Goal: Communication & Community: Connect with others

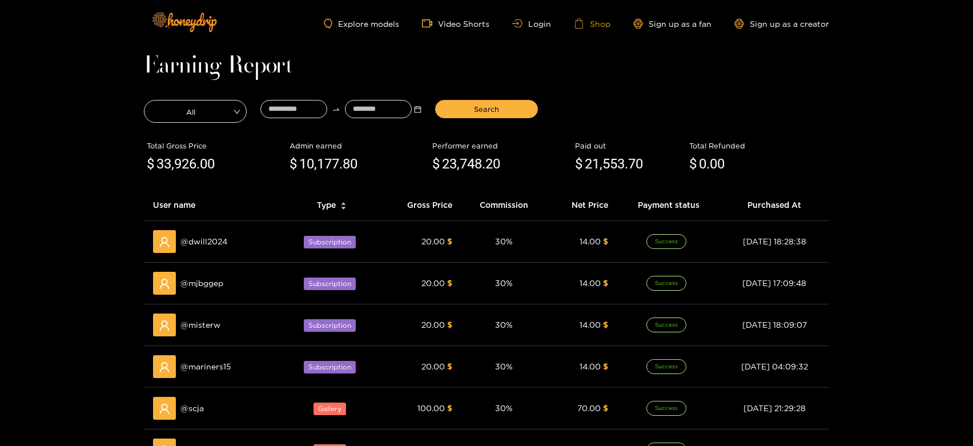
click at [577, 24] on icon at bounding box center [579, 23] width 10 height 10
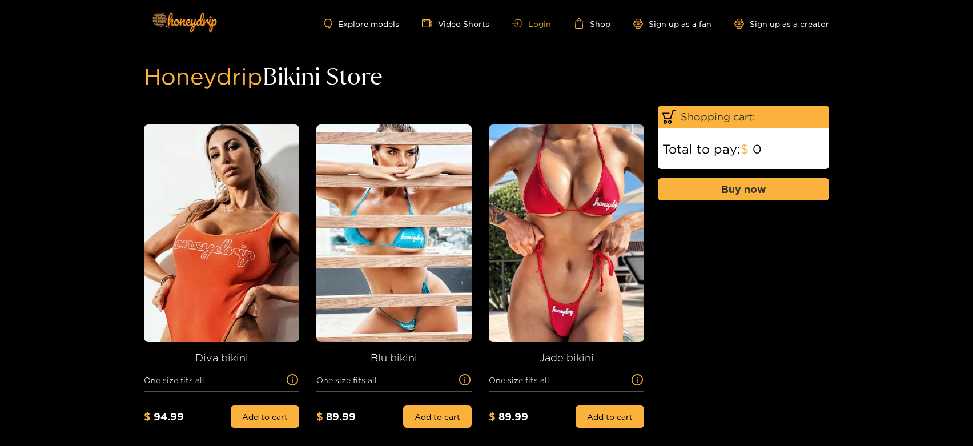
click at [538, 24] on link "Login" at bounding box center [531, 23] width 39 height 9
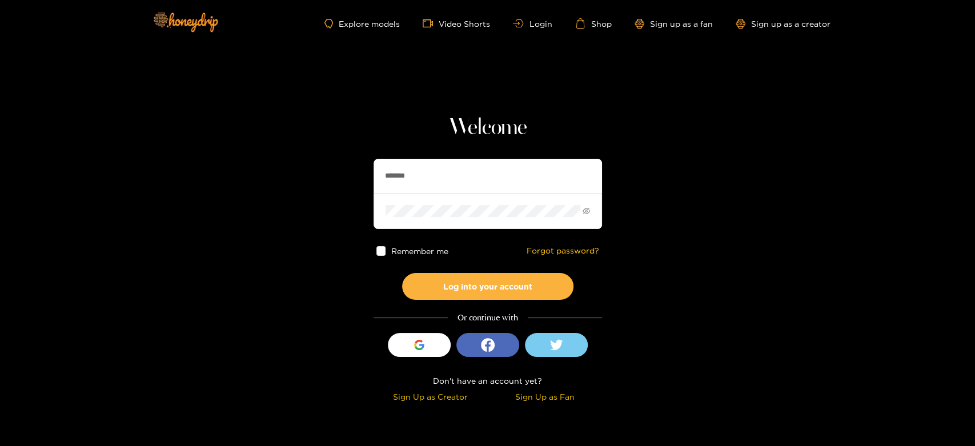
drag, startPoint x: 429, startPoint y: 176, endPoint x: 363, endPoint y: 180, distance: 67.0
click at [363, 180] on section "Welcome ******* Remember me Forgot password? Log into your account Or continue …" at bounding box center [487, 203] width 975 height 406
paste input "******"
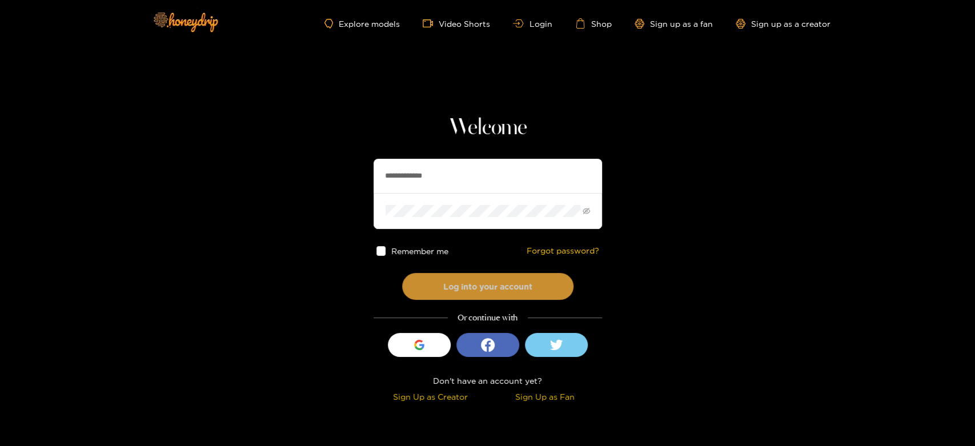
type input "**********"
click at [485, 277] on button "Log into your account" at bounding box center [487, 286] width 171 height 27
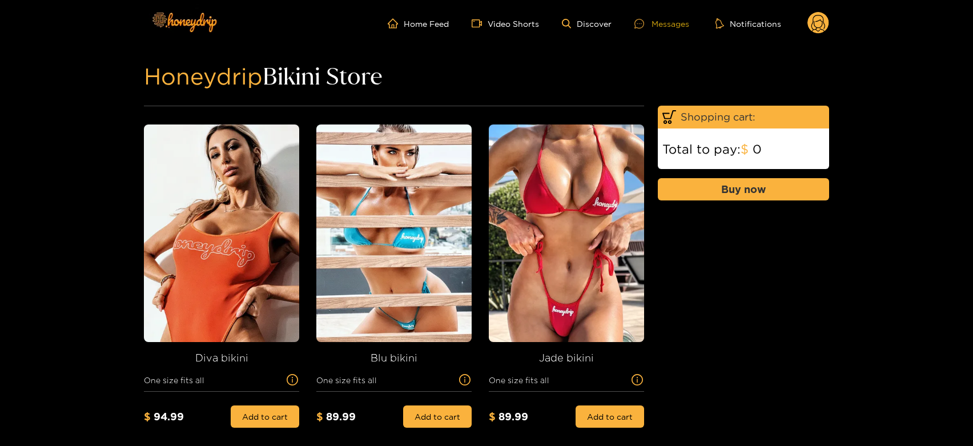
click at [654, 27] on div "Messages" at bounding box center [661, 23] width 55 height 13
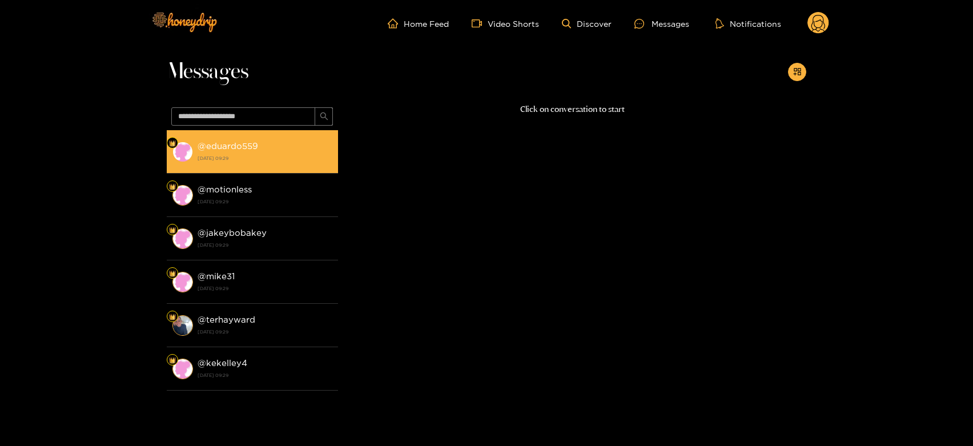
click at [316, 131] on li "@ eduardo559 [DATE] 09:29" at bounding box center [252, 151] width 171 height 43
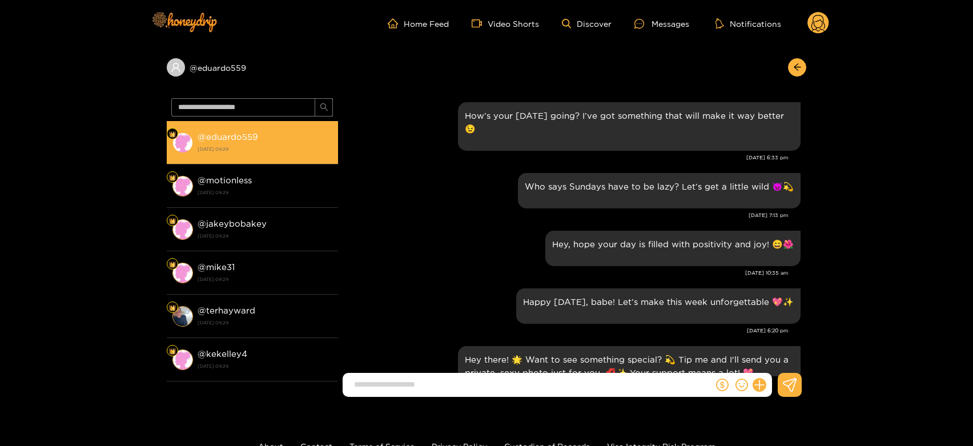
scroll to position [1557, 0]
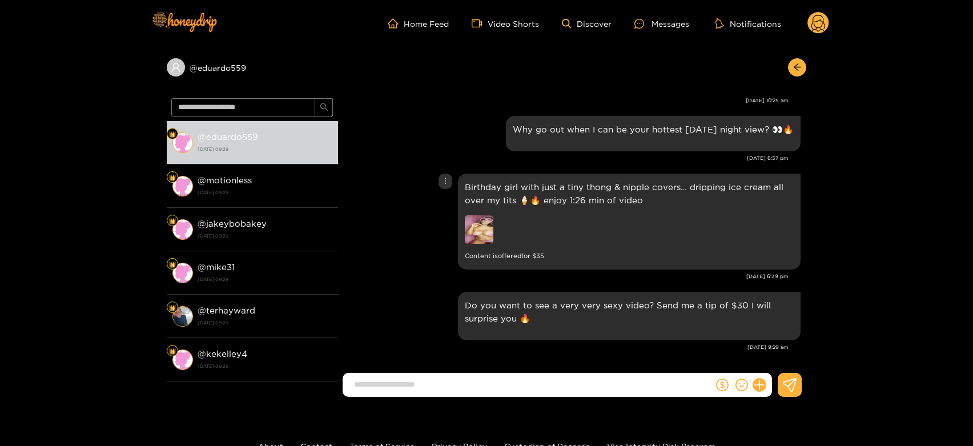
click at [482, 220] on img at bounding box center [479, 229] width 29 height 29
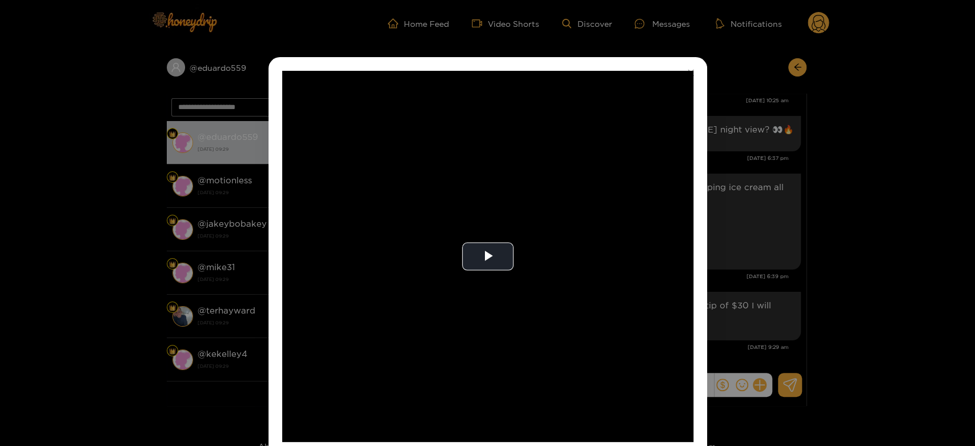
click at [482, 220] on video "Video Player" at bounding box center [487, 256] width 411 height 371
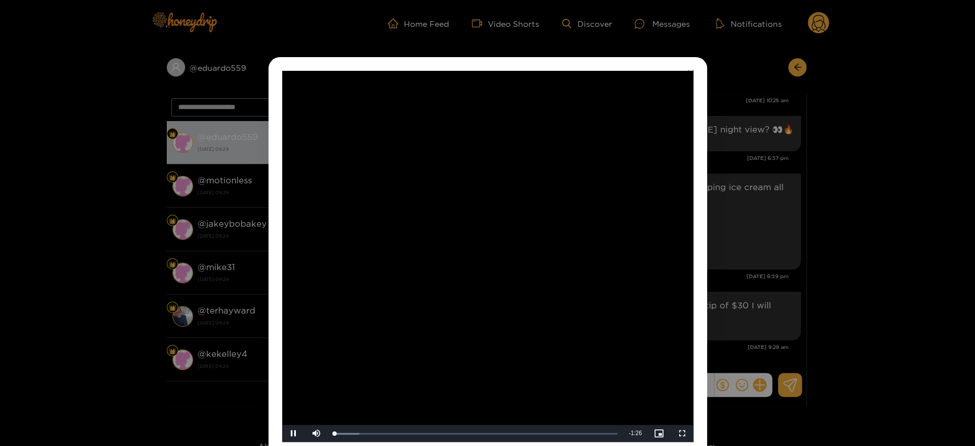
click at [482, 220] on video "Video Player" at bounding box center [487, 256] width 411 height 371
click at [740, 253] on div "**********" at bounding box center [487, 223] width 975 height 446
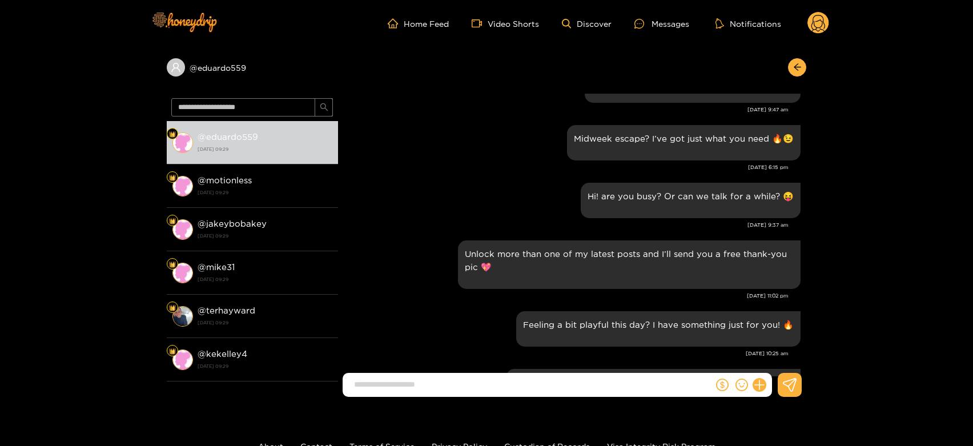
scroll to position [1304, 0]
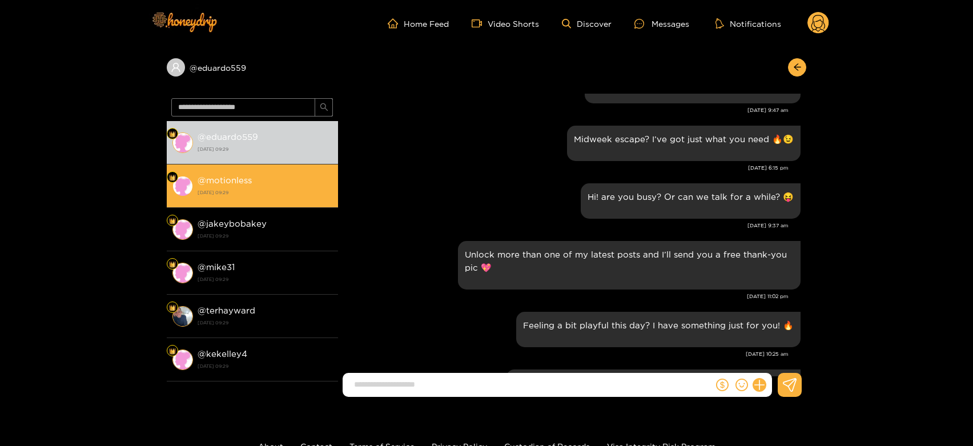
click at [307, 184] on div "@ motionless [DATE] 09:29" at bounding box center [265, 186] width 135 height 26
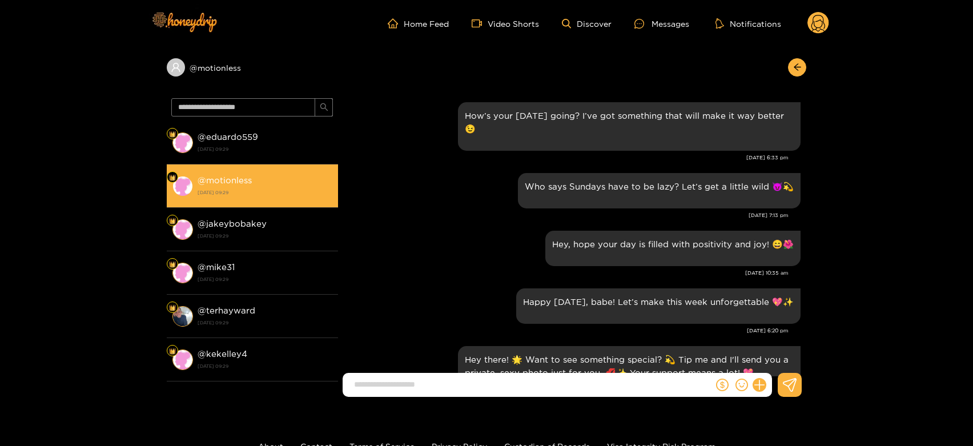
scroll to position [1557, 0]
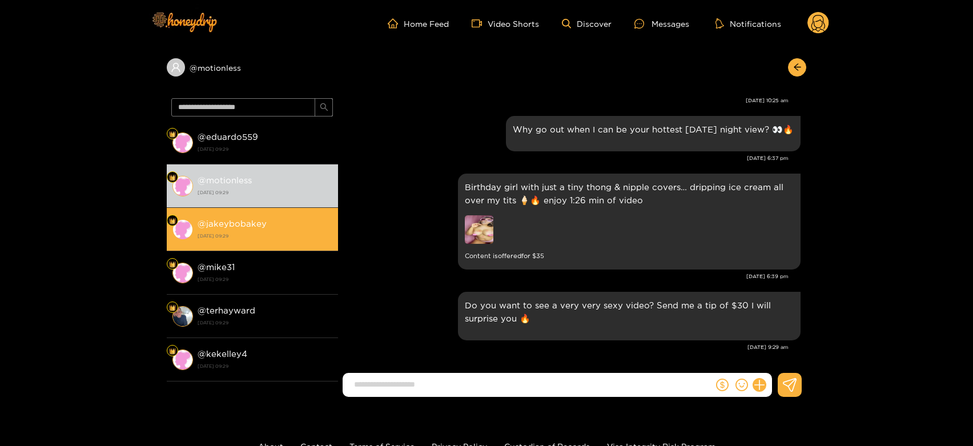
click at [278, 231] on strong "[DATE] 09:29" at bounding box center [265, 236] width 135 height 10
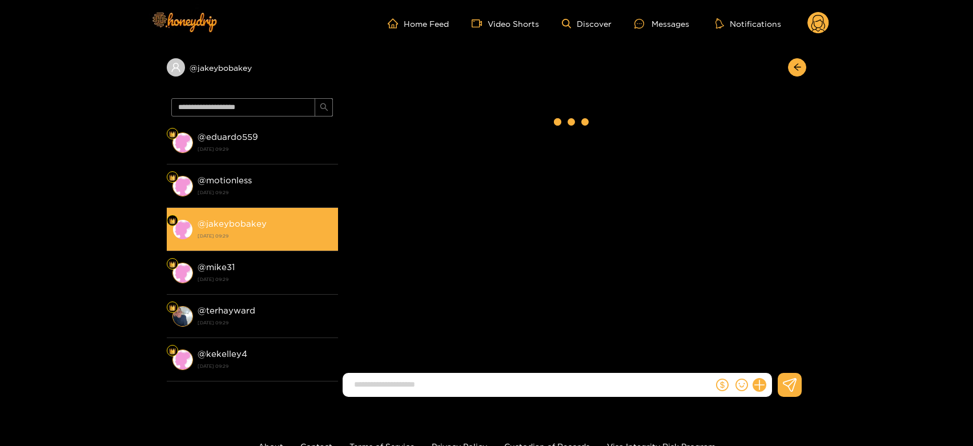
scroll to position [1557, 0]
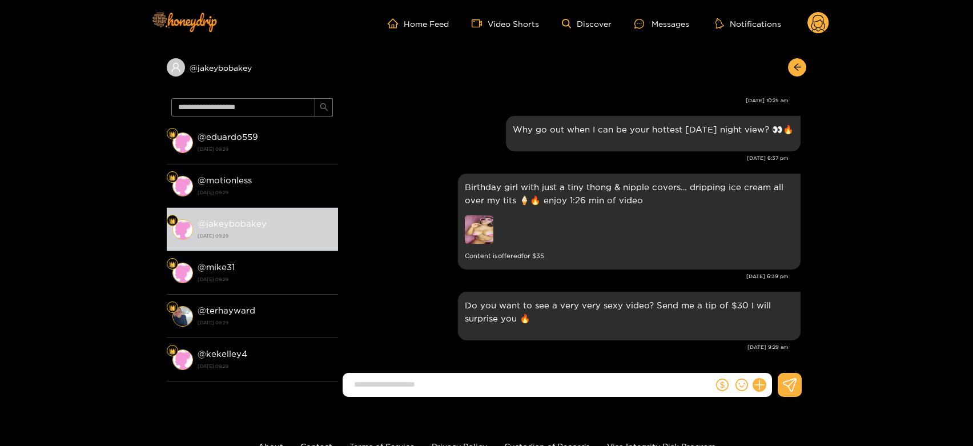
click at [811, 26] on circle at bounding box center [818, 23] width 22 height 22
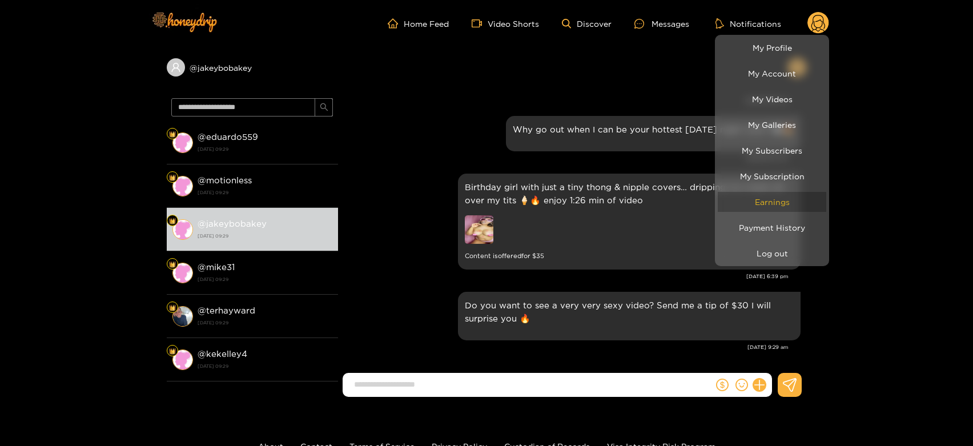
click at [775, 195] on link "Earnings" at bounding box center [772, 202] width 108 height 20
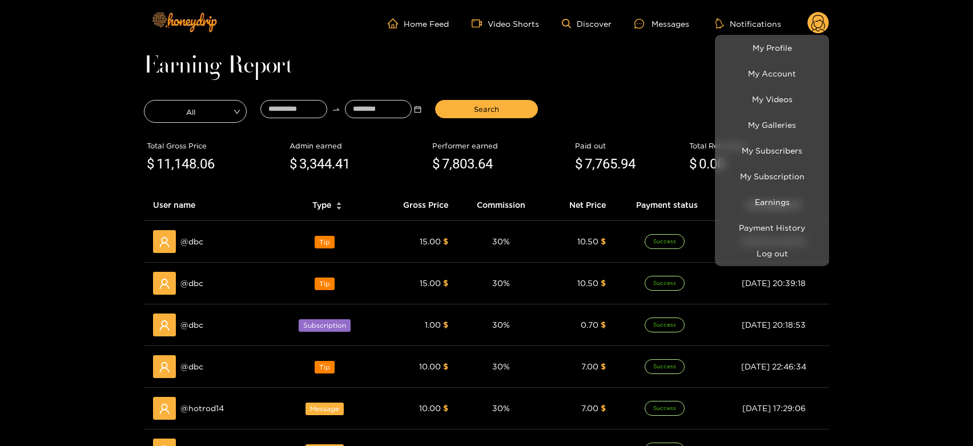
click at [188, 241] on div at bounding box center [486, 223] width 973 height 446
click at [188, 241] on span "@ dbc" at bounding box center [191, 241] width 23 height 13
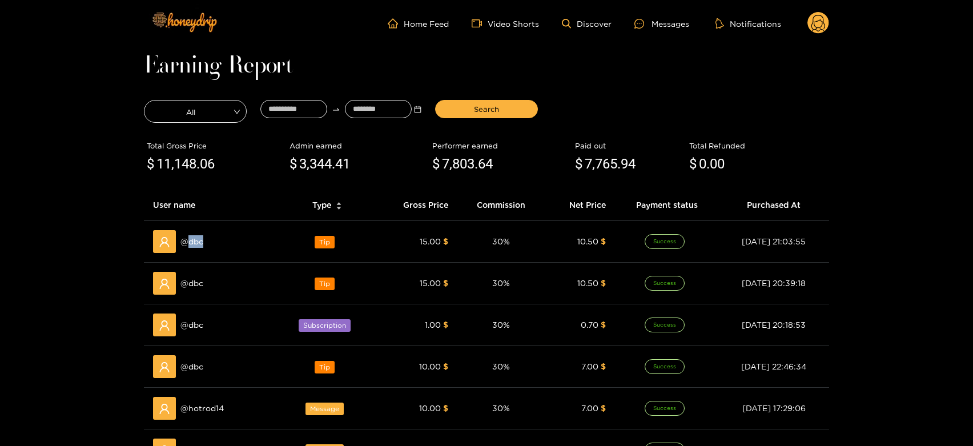
copy span "dbc"
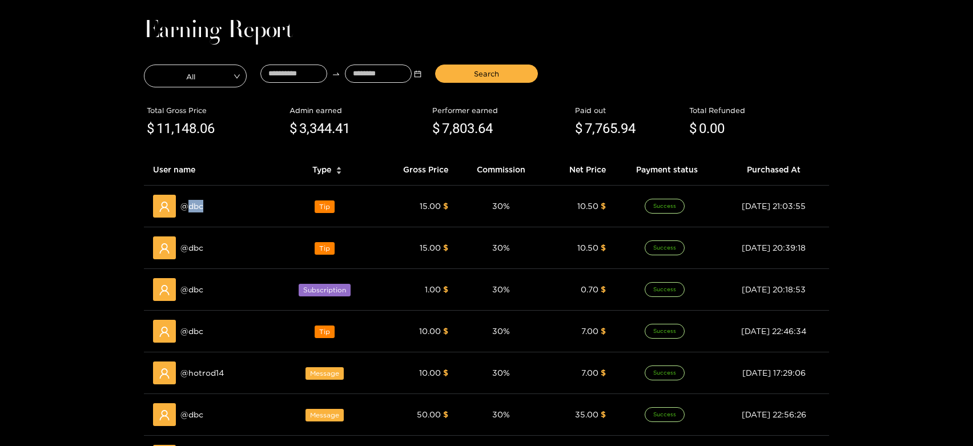
scroll to position [63, 0]
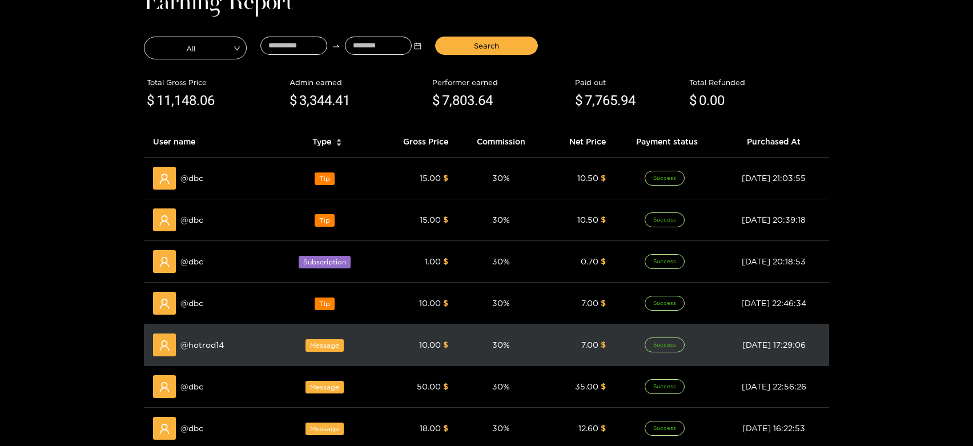
click at [194, 340] on span "@ hotrod14" at bounding box center [201, 345] width 43 height 13
copy span "hotrod14"
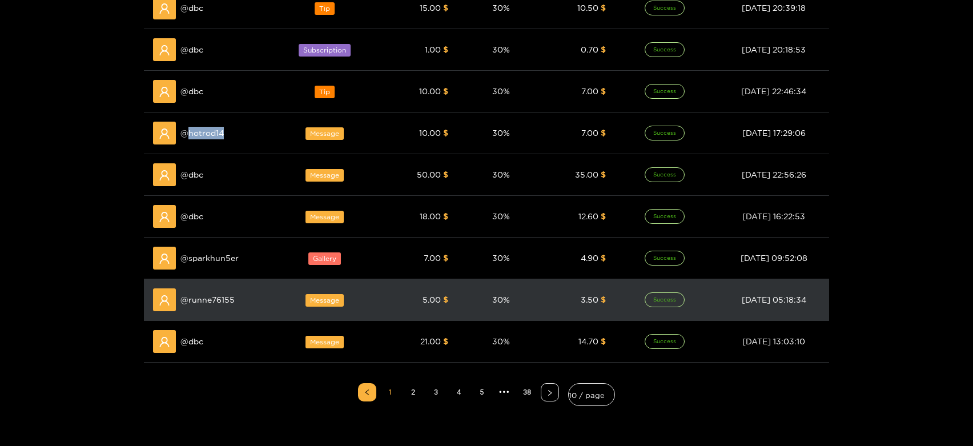
scroll to position [253, 0]
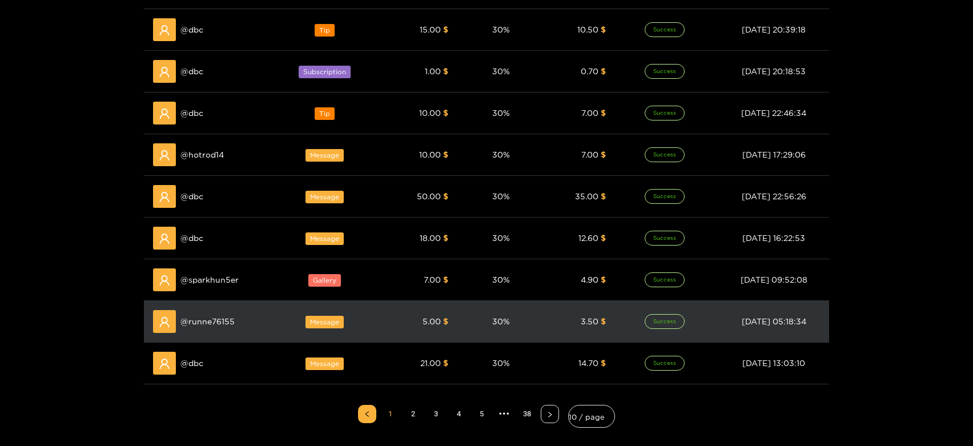
click at [222, 307] on td "@ runne76155" at bounding box center [211, 322] width 135 height 42
copy span "runne76155"
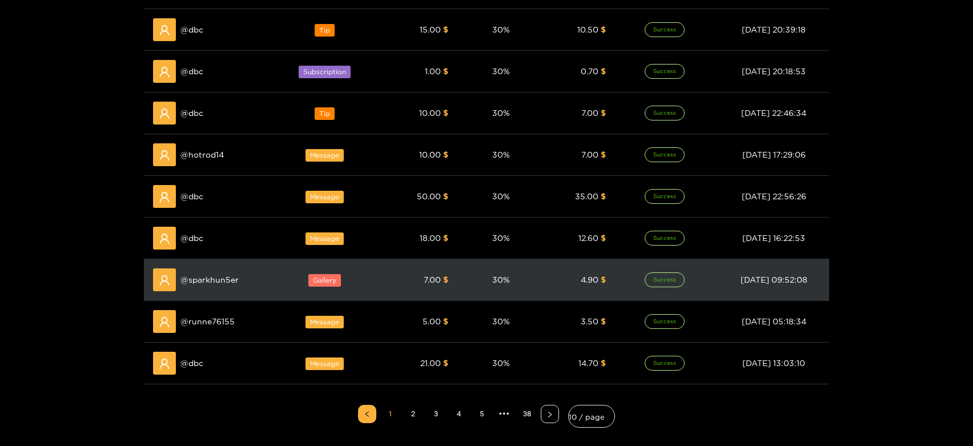
click at [226, 275] on span "@ sparkhun5er" at bounding box center [209, 279] width 58 height 13
copy span "sparkhun5er"
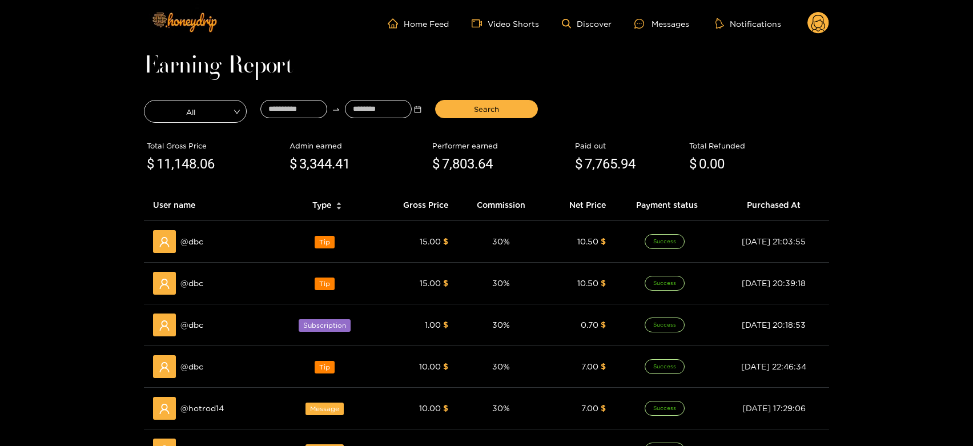
drag, startPoint x: 650, startPoint y: 29, endPoint x: 379, endPoint y: 90, distance: 278.0
click at [638, 32] on ul "Home Feed Video Shorts Discover Messages Notifications" at bounding box center [608, 23] width 441 height 23
drag, startPoint x: 675, startPoint y: 30, endPoint x: 667, endPoint y: 27, distance: 9.0
click at [670, 30] on ul "Home Feed Video Shorts Discover Messages Notifications" at bounding box center [608, 23] width 441 height 23
click at [666, 27] on div "Messages" at bounding box center [661, 23] width 55 height 13
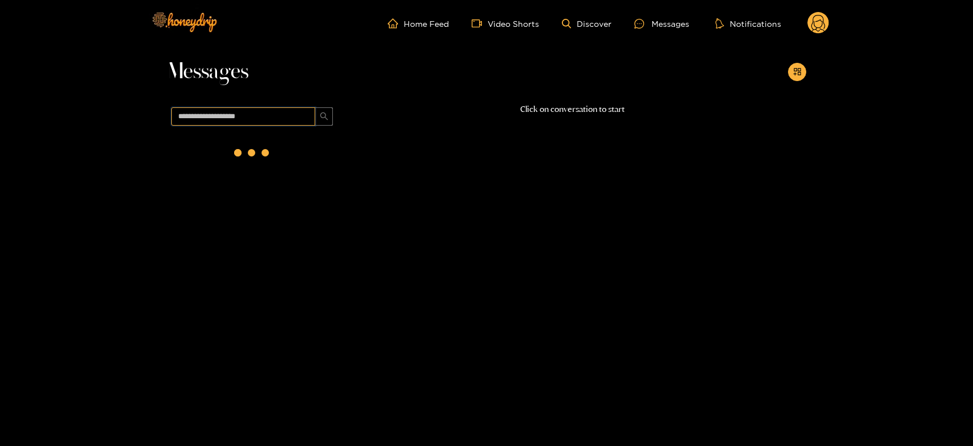
click at [241, 112] on input "text" at bounding box center [243, 116] width 144 height 18
paste input "**********"
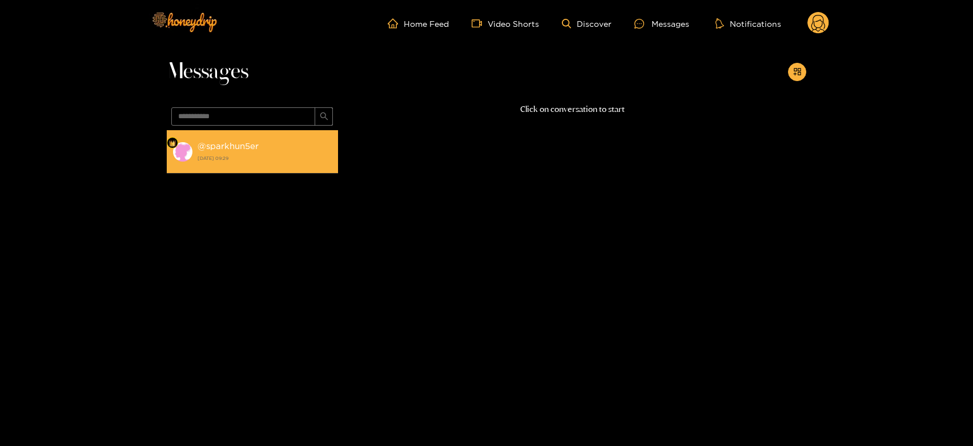
drag, startPoint x: 246, startPoint y: 137, endPoint x: 252, endPoint y: 138, distance: 6.3
click at [247, 138] on li "@ sparkhun5er [DATE] 09:29" at bounding box center [252, 151] width 171 height 43
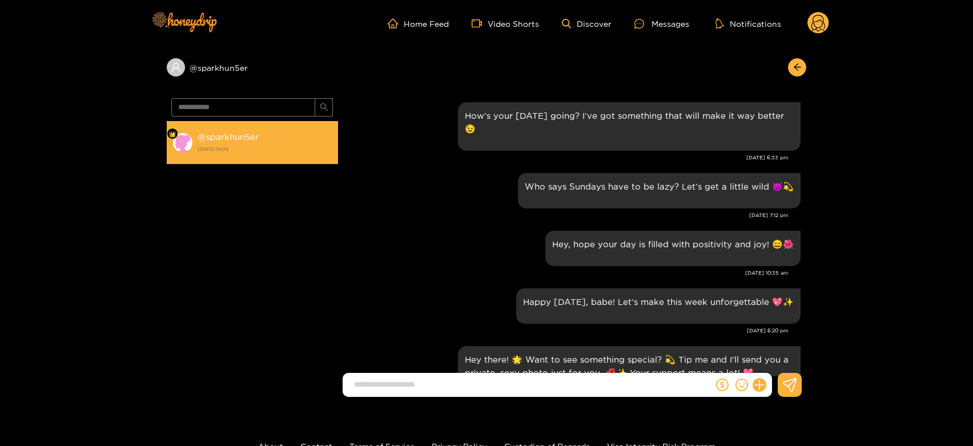
scroll to position [1557, 0]
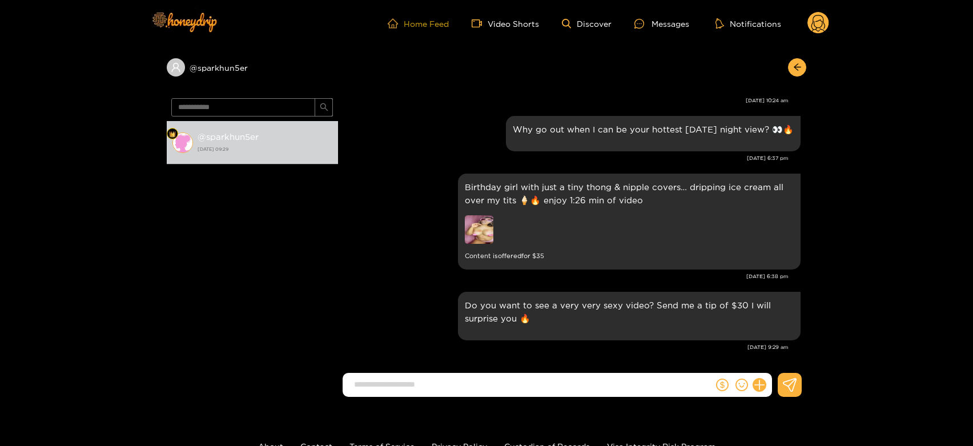
drag, startPoint x: 404, startPoint y: 106, endPoint x: 393, endPoint y: 17, distance: 89.7
click at [404, 106] on div "Feeling a bit playful this day? I have something just for you! 🔥 [DATE] 10:24 am" at bounding box center [572, 84] width 457 height 58
click at [489, 220] on img at bounding box center [479, 229] width 29 height 29
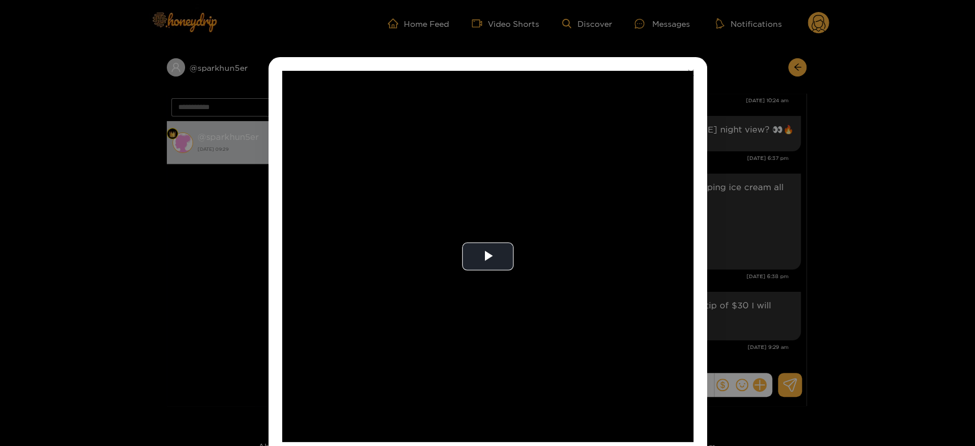
click at [767, 264] on div "**********" at bounding box center [487, 223] width 975 height 446
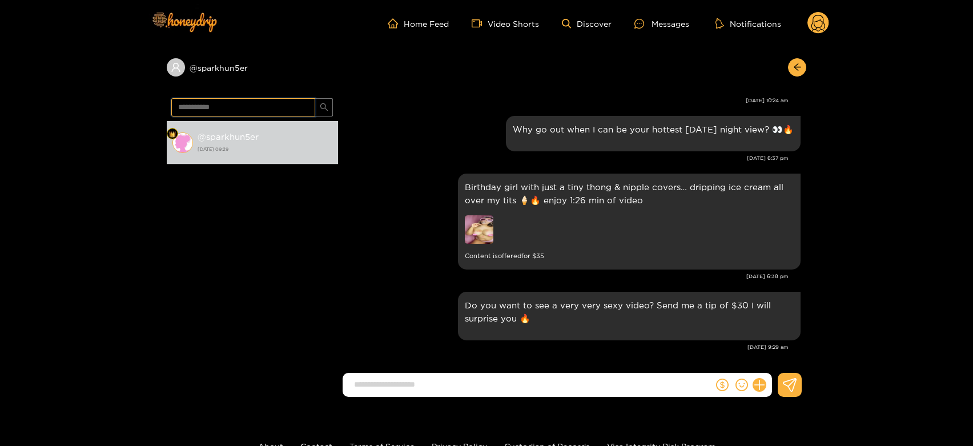
click at [207, 113] on input "**********" at bounding box center [243, 107] width 144 height 18
paste input "text"
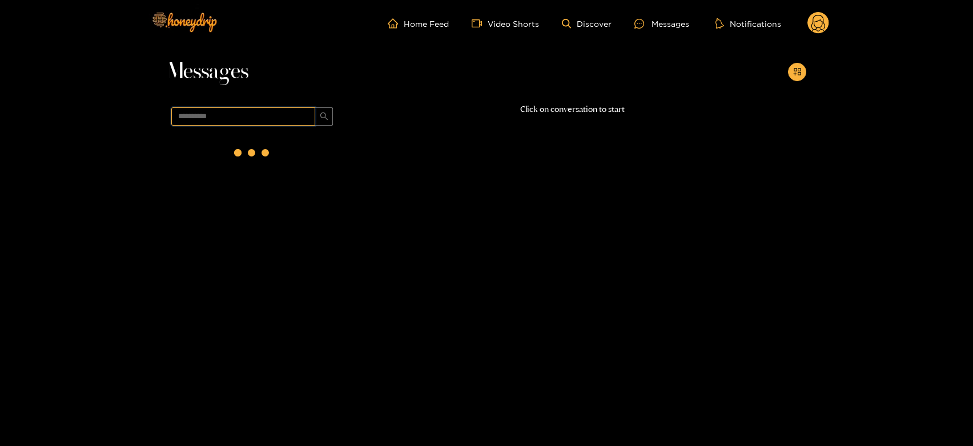
scroll to position [0, 0]
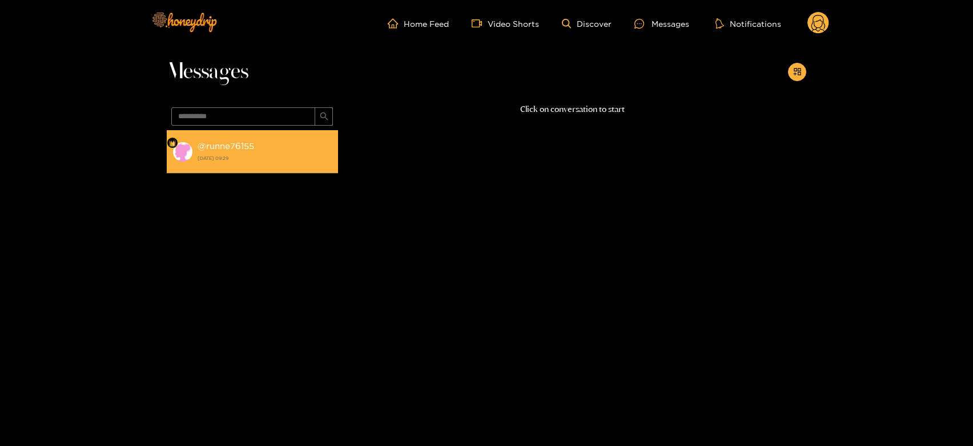
click at [252, 158] on strong "[DATE] 09:29" at bounding box center [265, 158] width 135 height 10
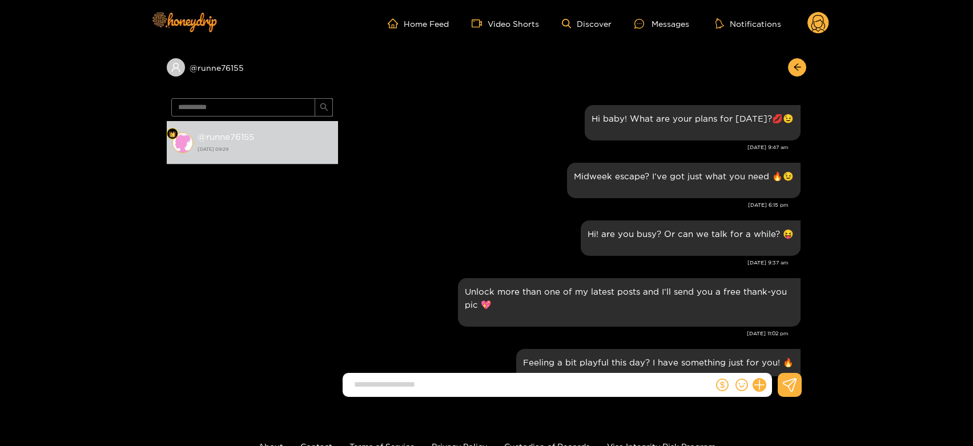
scroll to position [1241, 0]
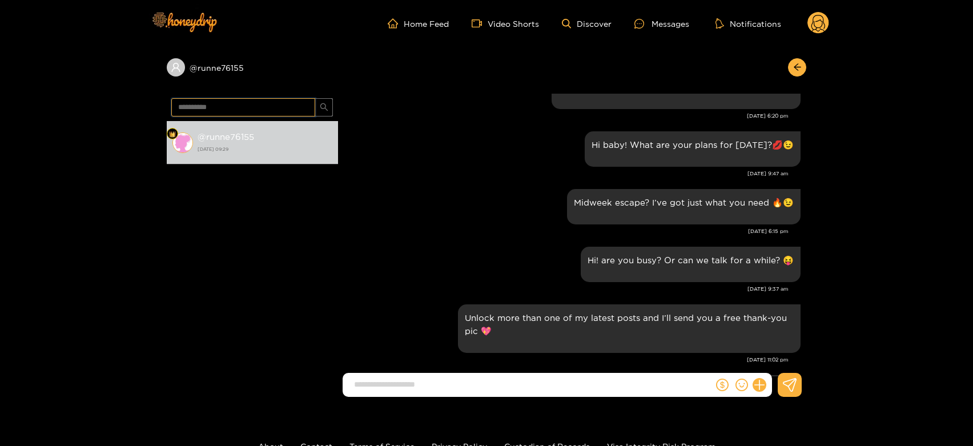
click at [215, 107] on input "**********" at bounding box center [243, 107] width 144 height 18
click at [244, 108] on input "**********" at bounding box center [243, 107] width 144 height 18
paste input "text"
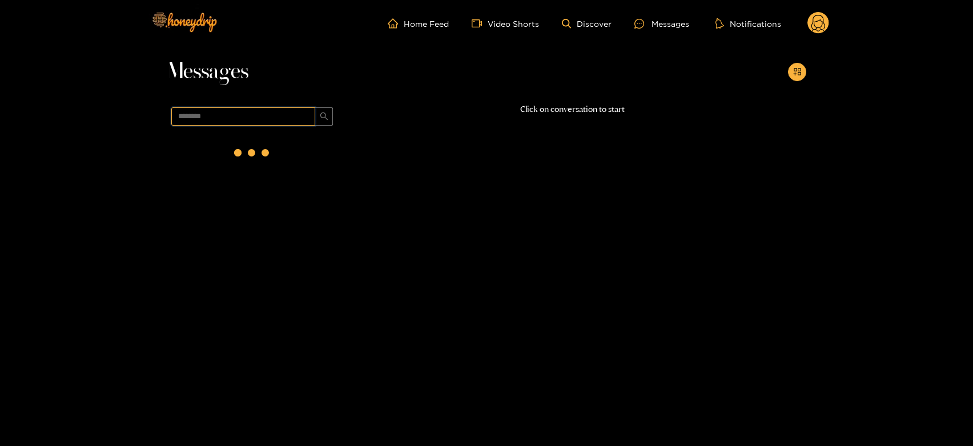
scroll to position [0, 0]
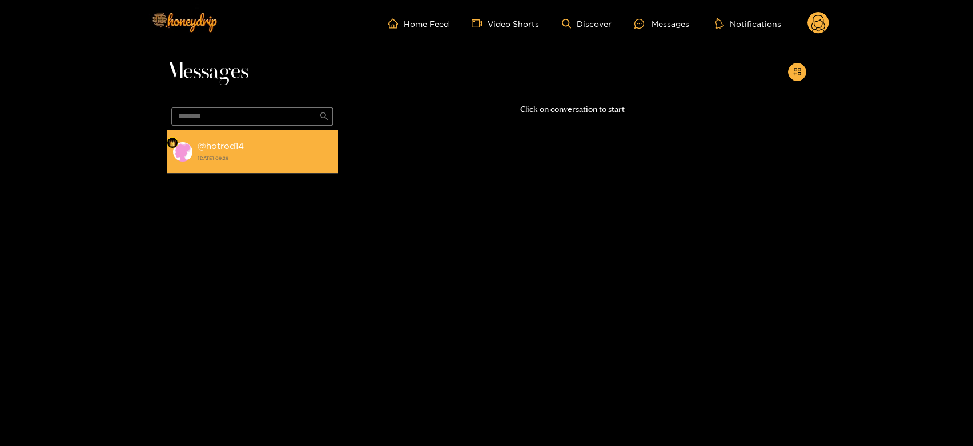
click at [256, 160] on strong "[DATE] 09:29" at bounding box center [265, 158] width 135 height 10
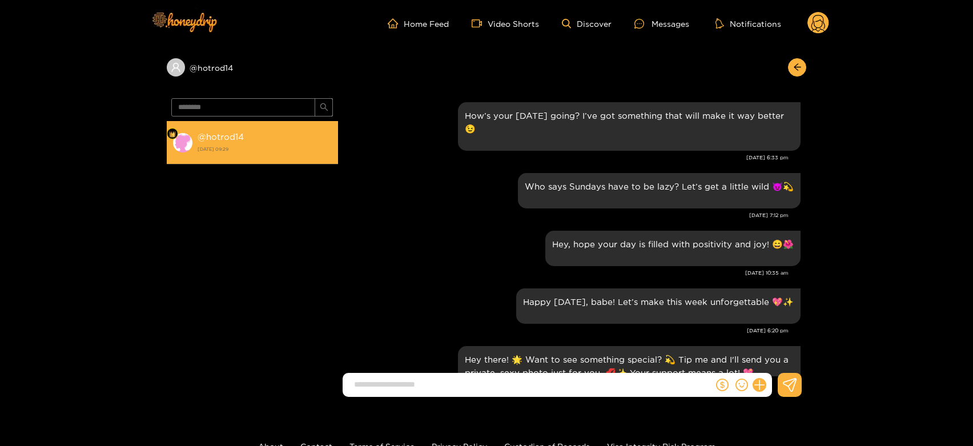
scroll to position [1557, 0]
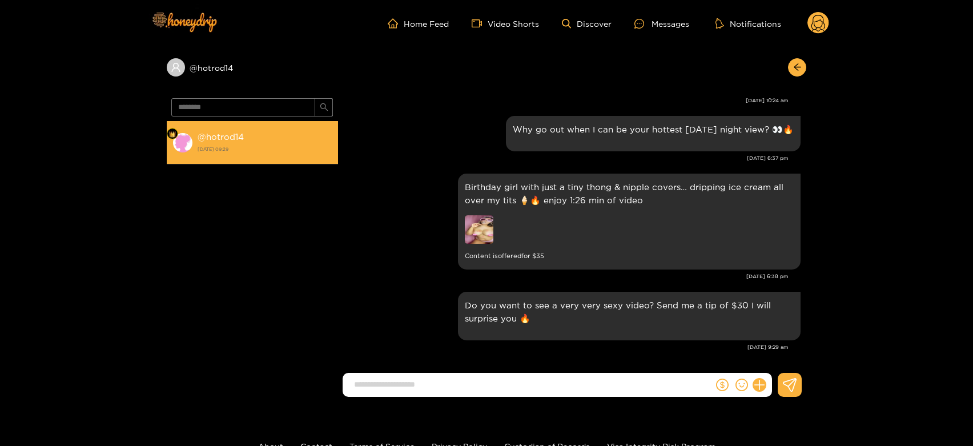
click at [256, 160] on li "@ hotrod14 [DATE] 09:29" at bounding box center [252, 142] width 171 height 43
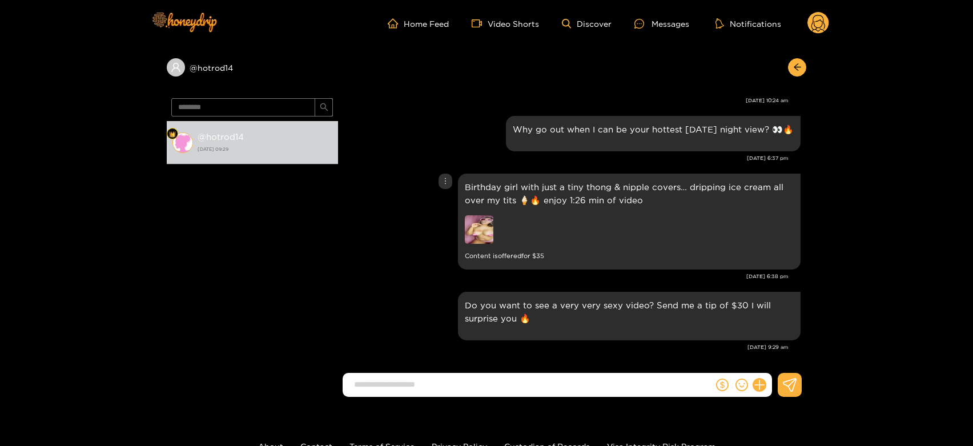
scroll to position [1241, 0]
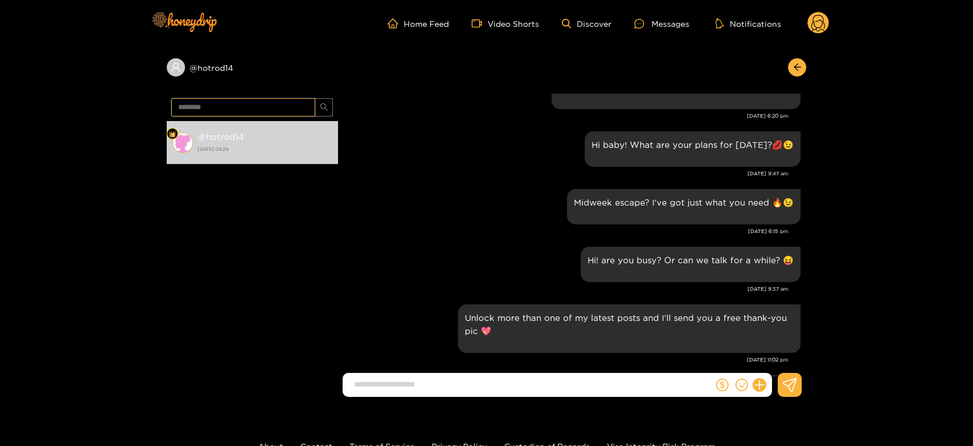
click at [224, 107] on input "********" at bounding box center [243, 107] width 144 height 18
paste input "text"
type input "***"
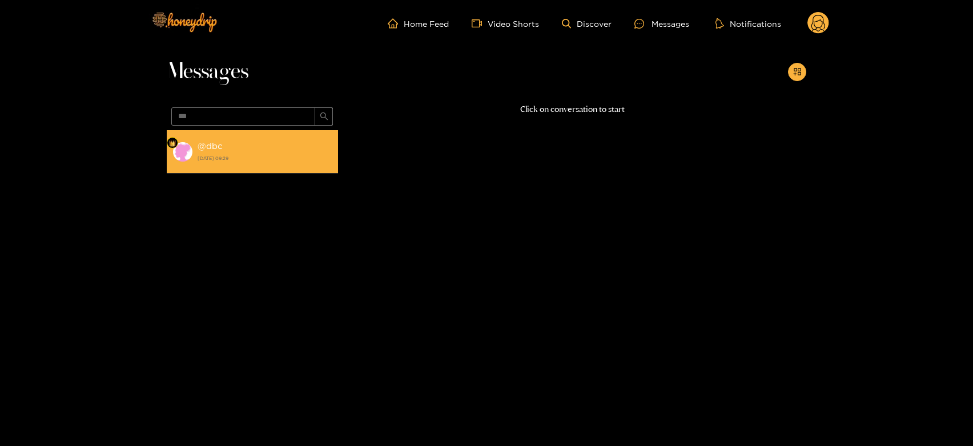
click at [281, 166] on li "@ dbc [DATE] 09:29" at bounding box center [252, 151] width 171 height 43
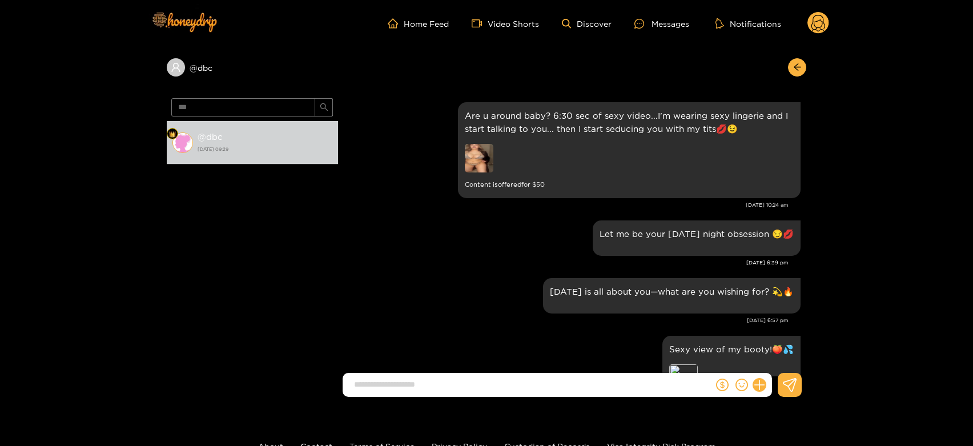
scroll to position [1468, 0]
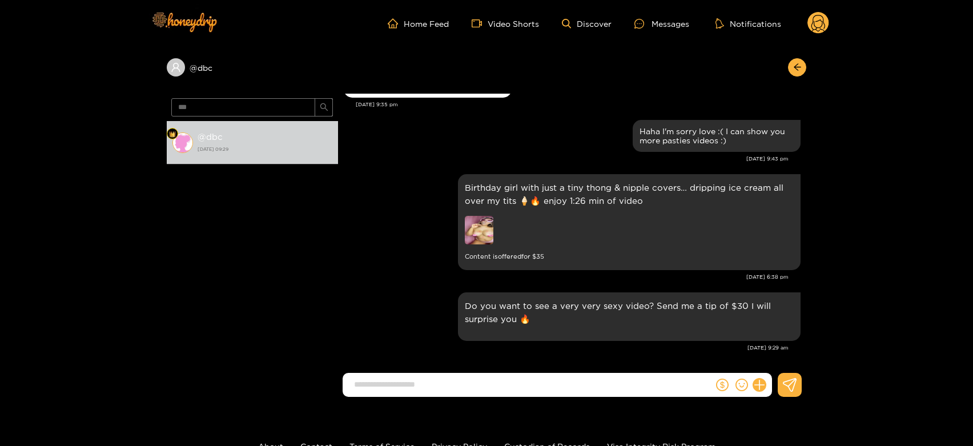
drag, startPoint x: 196, startPoint y: 245, endPoint x: 281, endPoint y: 15, distance: 245.3
click at [199, 245] on div "@ dbc [DATE] 09:29" at bounding box center [252, 251] width 171 height 261
click at [820, 14] on circle at bounding box center [818, 23] width 22 height 22
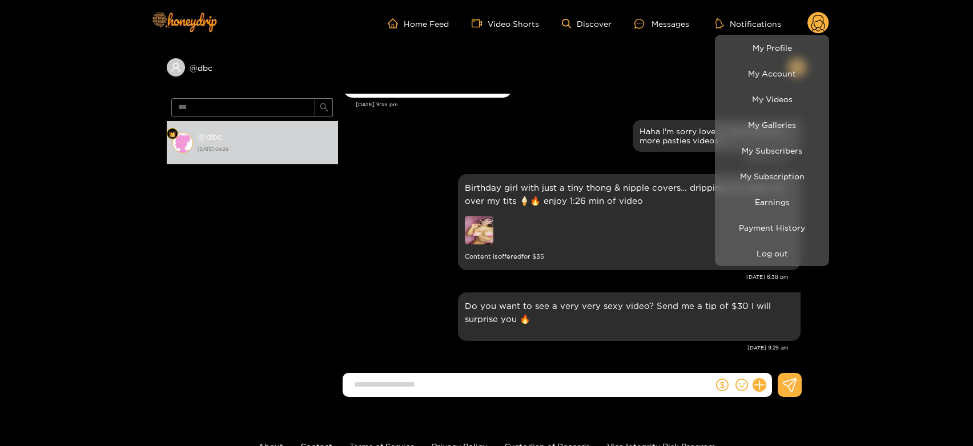
click at [534, 251] on div at bounding box center [486, 223] width 973 height 446
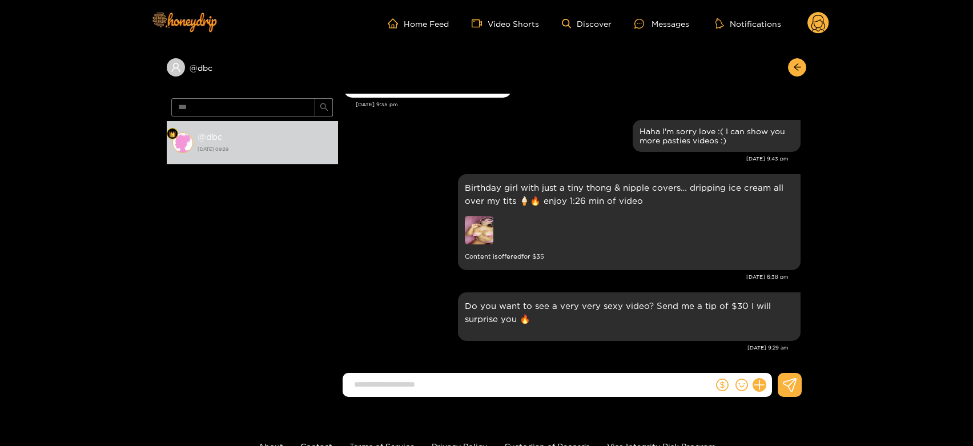
click at [815, 12] on icon at bounding box center [818, 23] width 22 height 23
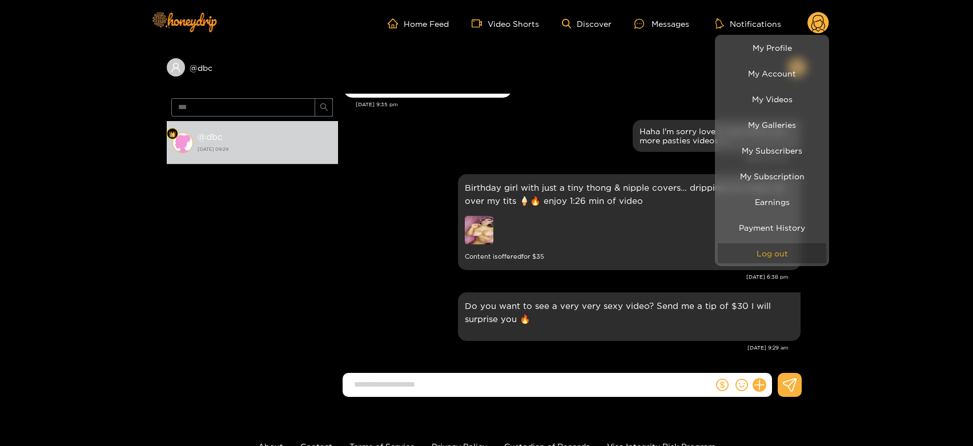
click at [776, 255] on button "Log out" at bounding box center [772, 253] width 108 height 20
